Goal: Communication & Community: Answer question/provide support

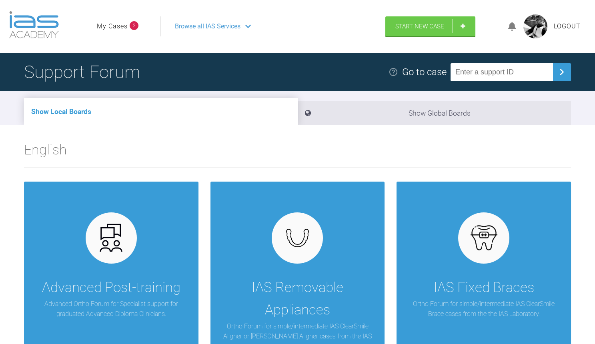
click at [119, 24] on link "My Cases" at bounding box center [112, 26] width 31 height 10
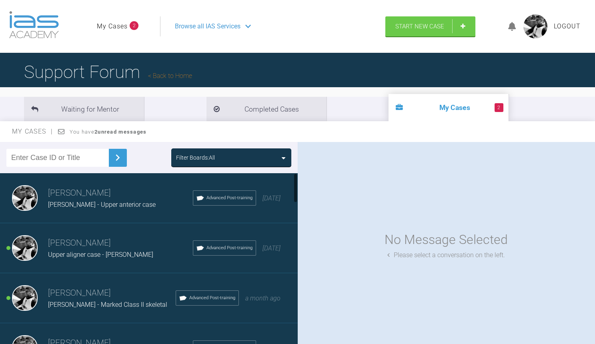
click at [120, 248] on h3 "[PERSON_NAME]" at bounding box center [120, 243] width 145 height 14
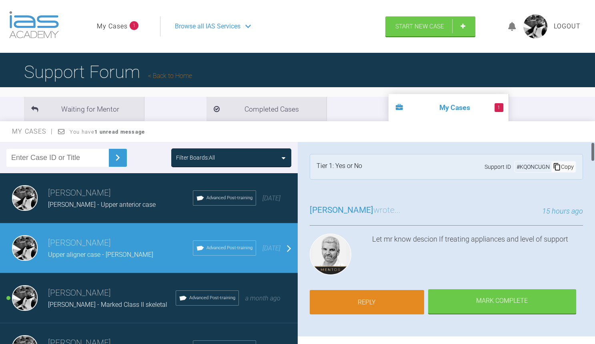
click at [381, 301] on link "Reply" at bounding box center [367, 302] width 114 height 25
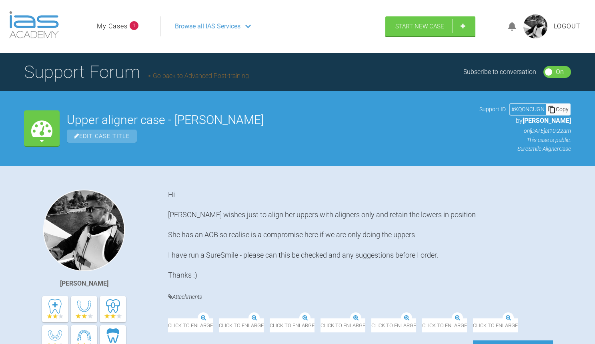
scroll to position [3565, 0]
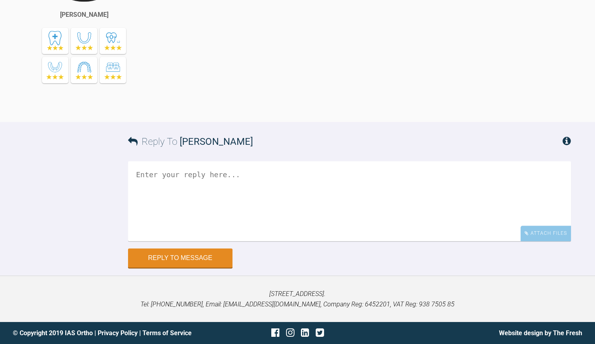
click at [302, 209] on textarea at bounding box center [349, 201] width 443 height 80
type textarea "R"
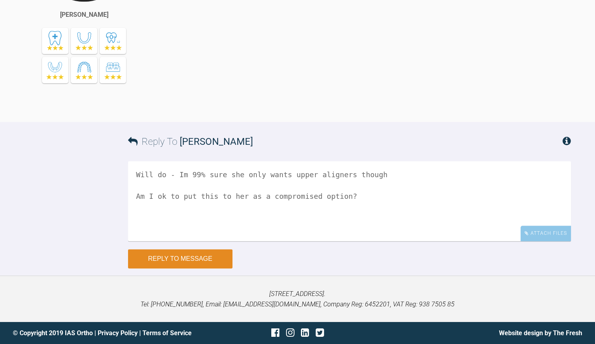
type textarea "Will do - Im 99% sure she only wants upper aligners though Am I ok to put this …"
click at [200, 261] on button "Reply to Message" at bounding box center [180, 258] width 104 height 19
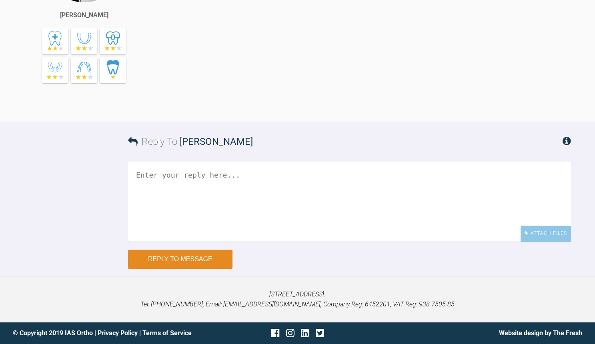
scroll to position [3811, 0]
